Goal: Task Accomplishment & Management: Manage account settings

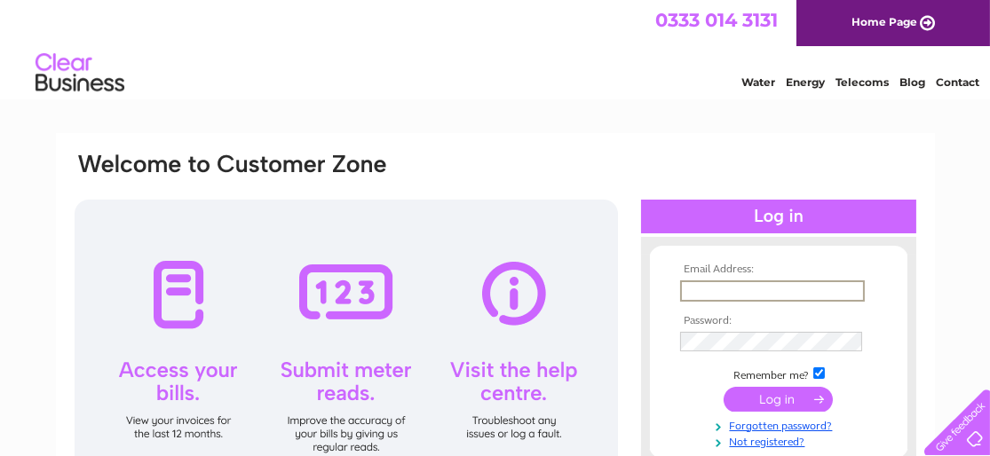
click at [776, 292] on input "text" at bounding box center [772, 290] width 185 height 21
type input "info@theyogatreestirling.co.uk"
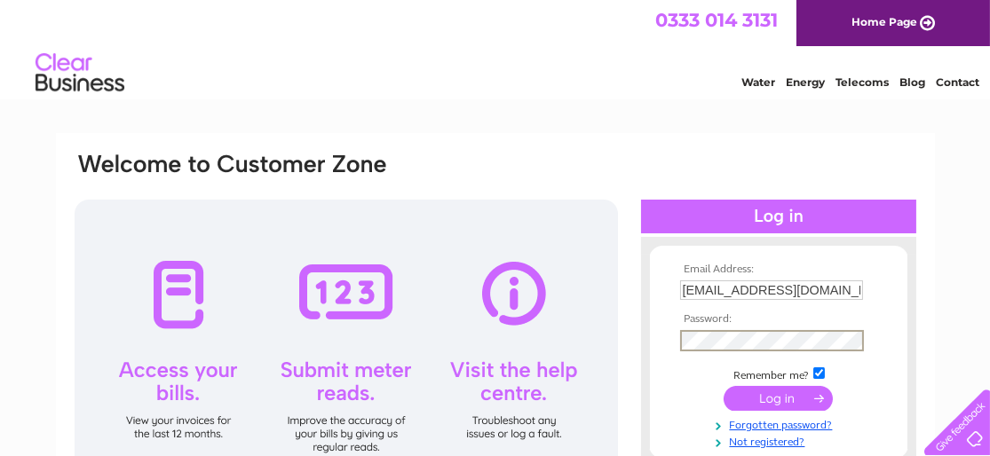
click at [723, 386] on input "submit" at bounding box center [777, 398] width 109 height 25
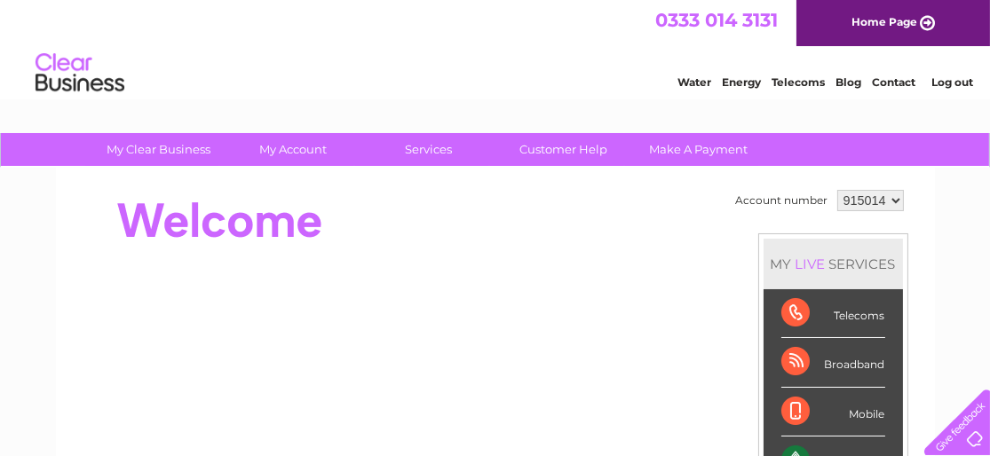
click at [506, 221] on div at bounding box center [396, 221] width 646 height 71
